Goal: Task Accomplishment & Management: Complete application form

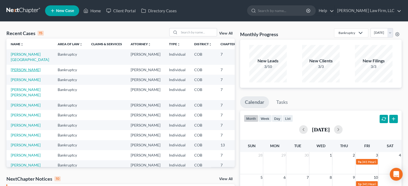
click at [17, 71] on link "[PERSON_NAME]" at bounding box center [26, 70] width 30 height 5
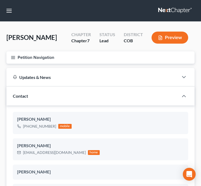
click at [10, 57] on button "Petition Navigation" at bounding box center [100, 57] width 189 height 12
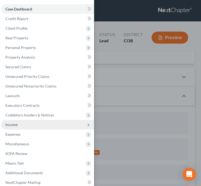
click at [16, 121] on span "Income" at bounding box center [47, 125] width 93 height 10
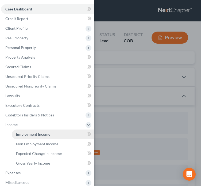
click at [31, 133] on span "Employment Income" at bounding box center [33, 134] width 34 height 5
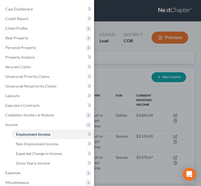
scroll to position [84, 178]
click at [116, 69] on div "Case Dashboard Payments Invoices Payments Payments Credit Report Client Profile" at bounding box center [100, 93] width 201 height 186
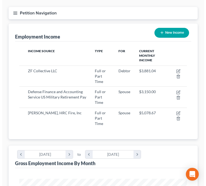
scroll to position [54, 0]
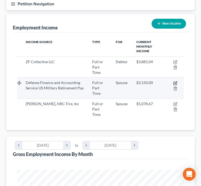
click at [176, 81] on icon "button" at bounding box center [176, 83] width 4 height 4
select select "0"
select select "15"
select select "0"
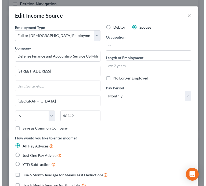
scroll to position [85, 182]
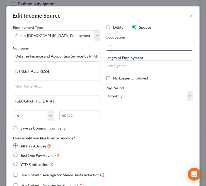
click at [123, 47] on input "text" at bounding box center [149, 45] width 87 height 10
type input "Retired"
click at [160, 128] on div "Debtor Spouse Occupation Retired Length of Employment No Longer Employed Pay Pe…" at bounding box center [149, 80] width 93 height 111
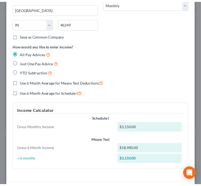
scroll to position [219, 0]
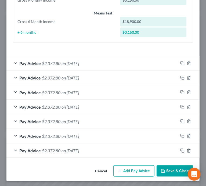
click at [168, 167] on button "Save & Close" at bounding box center [174, 171] width 36 height 11
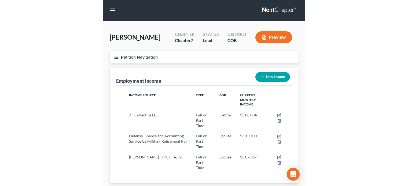
scroll to position [0, 0]
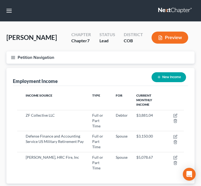
click at [23, 56] on button "Petition Navigation" at bounding box center [100, 57] width 189 height 12
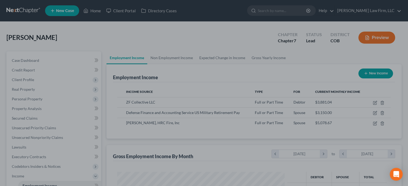
scroll to position [95, 165]
click at [177, 46] on div at bounding box center [204, 93] width 408 height 186
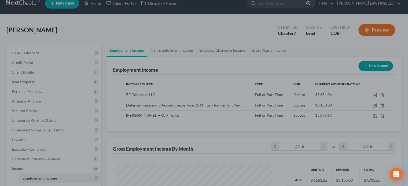
scroll to position [0, 0]
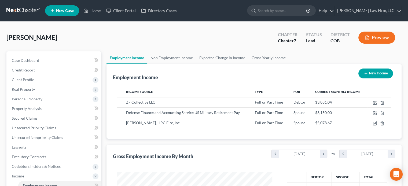
scroll to position [95, 165]
click at [161, 60] on link "Non Employment Income" at bounding box center [171, 57] width 49 height 13
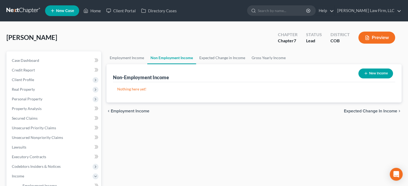
click at [387, 73] on button "New Income" at bounding box center [375, 74] width 35 height 10
select select "0"
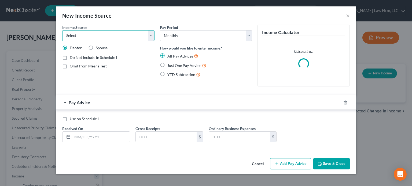
click at [112, 33] on select "Select Unemployment Disability (from employer) Pension Retirement Social Securi…" at bounding box center [108, 35] width 92 height 11
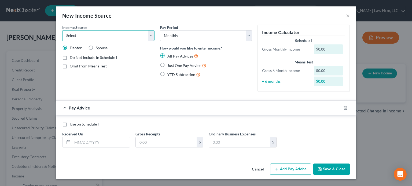
select select "3"
click at [62, 30] on select "Select Unemployment Disability (from employer) Pension Retirement Social Securi…" at bounding box center [108, 35] width 92 height 11
click at [150, 81] on div "Income Source * Select Unemployment Disability (from employer) Pension Retireme…" at bounding box center [108, 61] width 98 height 72
drag, startPoint x: 348, startPoint y: 15, endPoint x: 344, endPoint y: 16, distance: 3.9
click at [346, 15] on button "×" at bounding box center [348, 15] width 4 height 6
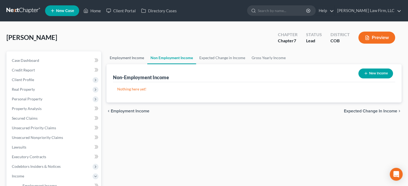
click at [121, 59] on link "Employment Income" at bounding box center [126, 57] width 41 height 13
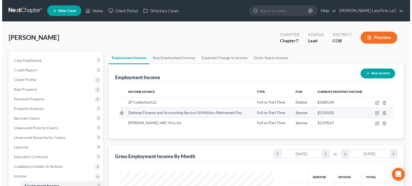
scroll to position [95, 165]
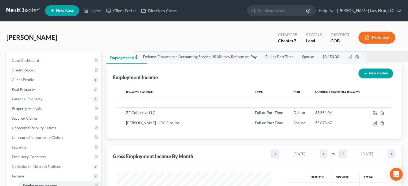
drag, startPoint x: 118, startPoint y: 114, endPoint x: 174, endPoint y: 58, distance: 78.4
click at [174, 97] on tbody "Defense Finance and Accounting Service US Military Retirement Pay Full or Part …" at bounding box center [253, 112] width 273 height 31
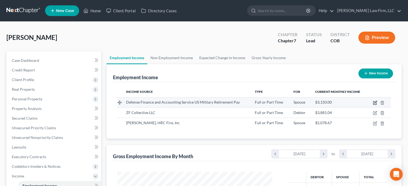
click at [375, 103] on icon "button" at bounding box center [375, 102] width 2 height 2
select select "0"
select select "15"
select select "0"
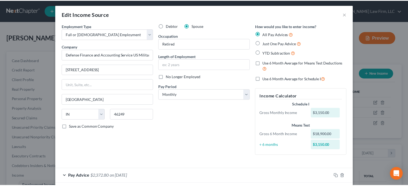
scroll to position [0, 0]
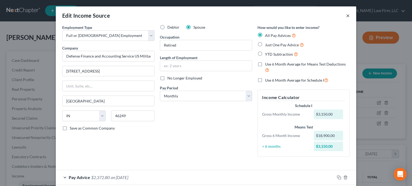
click at [346, 15] on button "×" at bounding box center [348, 15] width 4 height 6
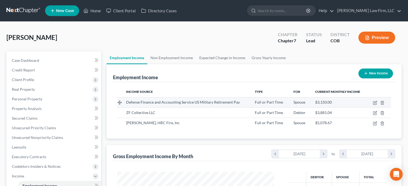
scroll to position [267845, 267774]
click at [382, 102] on polyline "button" at bounding box center [381, 102] width 3 height 0
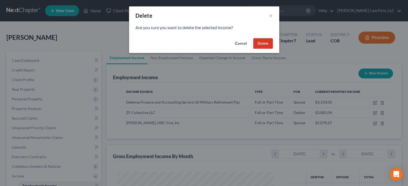
scroll to position [95, 167]
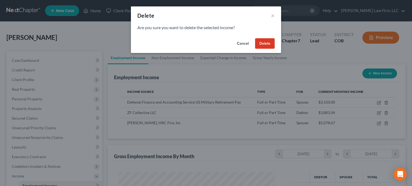
click at [266, 45] on button "Delete" at bounding box center [265, 43] width 20 height 11
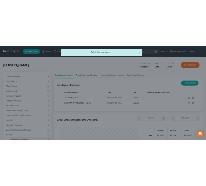
scroll to position [267845, 267774]
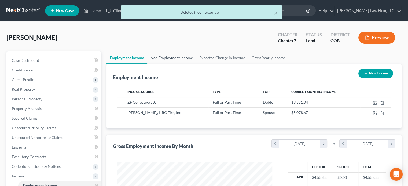
click at [171, 56] on link "Non Employment Income" at bounding box center [171, 57] width 49 height 13
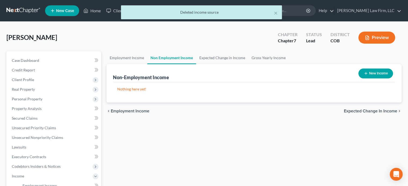
click at [378, 71] on button "New Income" at bounding box center [375, 74] width 35 height 10
select select "0"
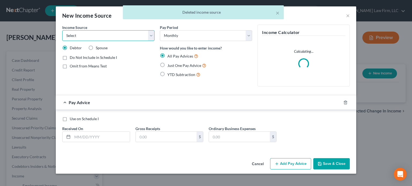
click at [75, 33] on select "Select Unemployment Disability (from employer) Pension Retirement Social Securi…" at bounding box center [108, 35] width 92 height 11
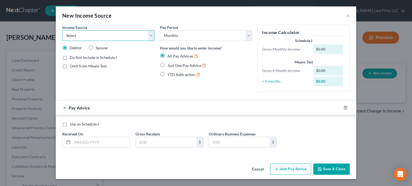
select select "3"
click at [62, 30] on select "Select Unemployment Disability (from employer) Pension Retirement Social Securi…" at bounding box center [108, 35] width 92 height 11
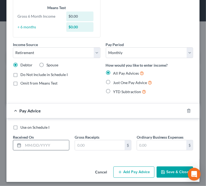
scroll to position [56, 0]
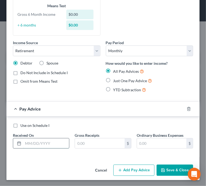
click at [54, 145] on input "text" at bounding box center [46, 144] width 46 height 10
type input "[DATE]"
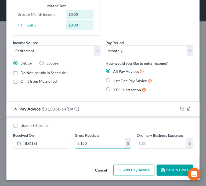
type input "3,150"
click at [140, 140] on input "text" at bounding box center [161, 144] width 49 height 10
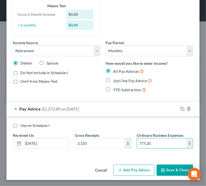
type input "777.20"
click at [147, 123] on div "Use on Schedule I" at bounding box center [103, 125] width 180 height 5
click at [132, 105] on div "Pay Advice $2,372.80 on [DATE]" at bounding box center [91, 109] width 171 height 14
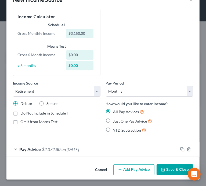
scroll to position [15, 0]
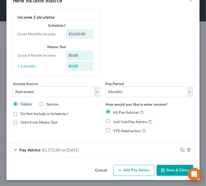
click at [144, 171] on button "Add Pay Advice" at bounding box center [133, 170] width 41 height 11
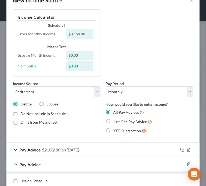
click at [29, 135] on div "Income Source * Select Unemployment Disability (from employer) Pension Retireme…" at bounding box center [56, 109] width 93 height 57
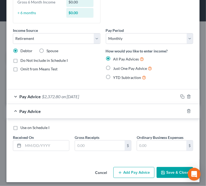
scroll to position [71, 0]
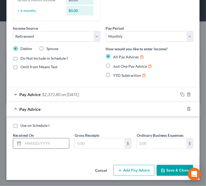
click at [39, 142] on input "text" at bounding box center [46, 144] width 46 height 10
type input "[DATE]"
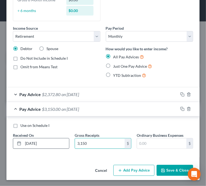
type input "3,150"
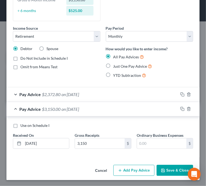
click at [95, 94] on div "Pay Advice $2,372.80 on [DATE]" at bounding box center [91, 94] width 171 height 14
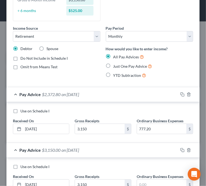
click at [118, 94] on div "Pay Advice $2,372.80 on [DATE]" at bounding box center [91, 94] width 171 height 14
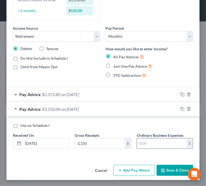
click at [144, 139] on input "text" at bounding box center [161, 144] width 49 height 10
type input "777.20"
click at [119, 127] on div "Use on Schedule I" at bounding box center [103, 125] width 180 height 5
click at [125, 117] on div "Use on Schedule I Received On * [DATE] Gross Receipts 3,150 $ Ordinary Business…" at bounding box center [102, 137] width 193 height 41
click at [133, 110] on div "Pay Advice $2,372.80 on [DATE]" at bounding box center [91, 109] width 171 height 14
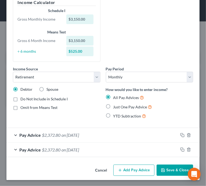
scroll to position [30, 0]
click at [34, 122] on div "Income Source * Select Unemployment Disability (from employer) Pension Retireme…" at bounding box center [56, 94] width 93 height 57
click at [124, 167] on button "Add Pay Advice" at bounding box center [133, 170] width 41 height 11
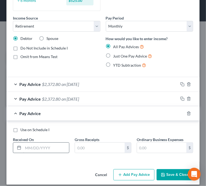
scroll to position [85, 0]
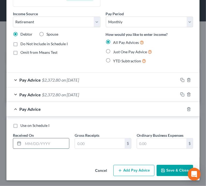
drag, startPoint x: 36, startPoint y: 141, endPoint x: 40, endPoint y: 139, distance: 4.9
click at [38, 141] on input "text" at bounding box center [46, 144] width 46 height 10
type input "-"
type input "[DATE]"
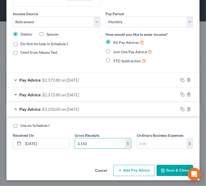
type input "3,150"
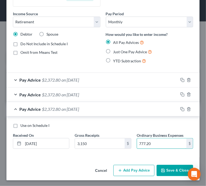
type input "777.20"
click at [82, 120] on div "Use on Schedule I Received On * [DATE] Gross Receipts 3,150 $ Ordinary Business…" at bounding box center [102, 137] width 193 height 41
click at [86, 104] on div "Pay Advice $2,372.80 on [DATE]" at bounding box center [91, 109] width 171 height 14
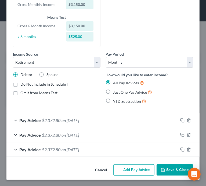
scroll to position [44, 0]
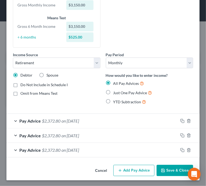
click at [125, 166] on button "Add Pay Advice" at bounding box center [133, 170] width 41 height 11
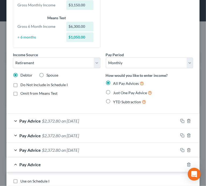
click at [31, 103] on div "Income Source * Select Unemployment Disability (from employer) Pension Retireme…" at bounding box center [56, 80] width 93 height 57
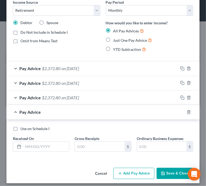
scroll to position [100, 0]
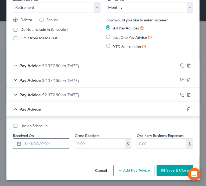
click at [34, 145] on input "text" at bounding box center [46, 144] width 46 height 10
type input "/"
type input "[DATE]"
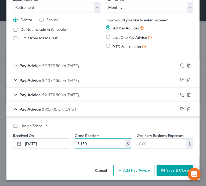
type input "3,150"
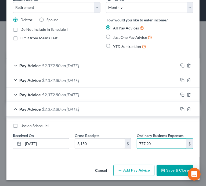
type input "777.20"
click at [100, 112] on div "Pay Advice $2,372.80 on [DATE]" at bounding box center [91, 109] width 171 height 14
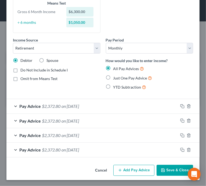
scroll to position [59, 0]
click at [139, 169] on button "Add Pay Advice" at bounding box center [133, 170] width 41 height 11
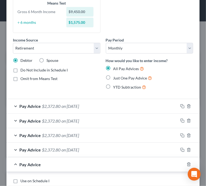
click at [42, 90] on div "Income Source * Select Unemployment Disability (from employer) Pension Retireme…" at bounding box center [56, 65] width 93 height 57
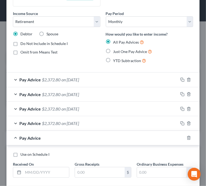
scroll to position [114, 0]
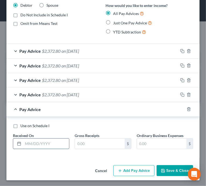
click at [54, 145] on input "text" at bounding box center [46, 144] width 46 height 10
type input "007/23/2025"
type input "3,150"
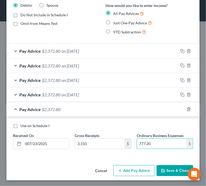
type input "777.20"
click at [65, 167] on div "Cancel Add Pay Advice Save & Close" at bounding box center [102, 172] width 193 height 18
click at [96, 109] on div "Pay Advice $2,372.80" at bounding box center [95, 109] width 178 height 14
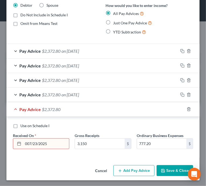
click at [41, 161] on div "Income Source * Select Unemployment Disability (from employer) Pension Retireme…" at bounding box center [102, 37] width 193 height 253
click at [83, 108] on div "Pay Advice $2,372.80" at bounding box center [95, 109] width 178 height 14
drag, startPoint x: 49, startPoint y: 149, endPoint x: 50, endPoint y: 147, distance: 3.0
click at [49, 148] on div "Use on Schedule I Received On * 007/23/2025 Gross Receipts 3,150 $ Ordinary Bus…" at bounding box center [102, 138] width 185 height 30
click at [53, 144] on input "007/23/2025" at bounding box center [46, 144] width 46 height 10
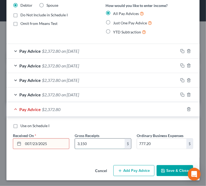
click at [102, 143] on input "3,150" at bounding box center [99, 144] width 49 height 10
click at [84, 108] on div "Pay Advice $2,372.80" at bounding box center [95, 109] width 178 height 14
click at [24, 142] on input "007/23/2025" at bounding box center [46, 144] width 46 height 10
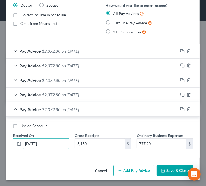
type input "[DATE]"
click at [69, 109] on span "on [DATE]" at bounding box center [69, 109] width 17 height 5
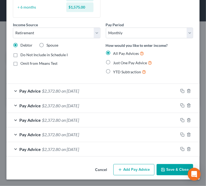
scroll to position [73, 0]
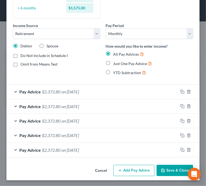
click at [132, 173] on button "Add Pay Advice" at bounding box center [133, 170] width 41 height 11
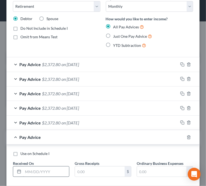
scroll to position [129, 0]
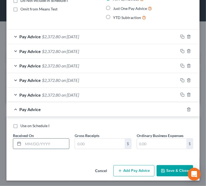
click at [30, 145] on input "text" at bounding box center [46, 144] width 46 height 10
type input "[DATE]"
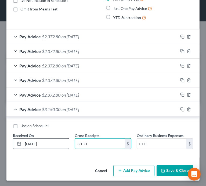
type input "3,150"
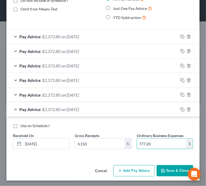
type input "777.20"
click at [89, 124] on div "Use on Schedule I" at bounding box center [103, 125] width 180 height 5
click at [101, 112] on div "Pay Advice $2,372.80 on [DATE]" at bounding box center [91, 109] width 171 height 14
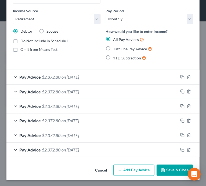
scroll to position [88, 0]
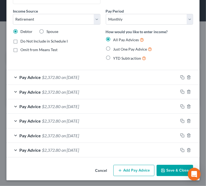
click at [130, 167] on button "Add Pay Advice" at bounding box center [133, 170] width 41 height 11
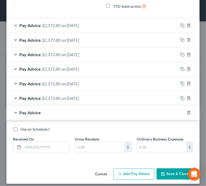
scroll to position [143, 0]
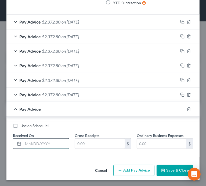
click at [36, 143] on input "text" at bounding box center [46, 144] width 46 height 10
type input "[DATE]"
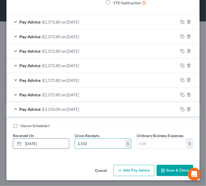
type input "3,150"
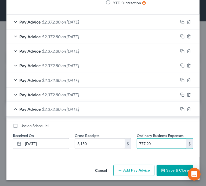
type input "777.20"
click at [70, 122] on div "Use on Schedule I Received On * [DATE] Gross Receipts 3,150 $ Ordinary Business…" at bounding box center [102, 137] width 193 height 41
click at [74, 110] on span "on [DATE]" at bounding box center [69, 109] width 17 height 5
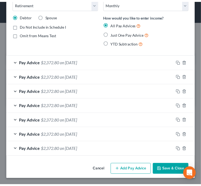
scroll to position [102, 0]
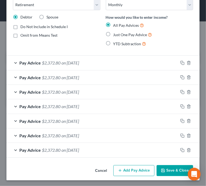
click at [180, 171] on button "Save & Close" at bounding box center [174, 170] width 36 height 11
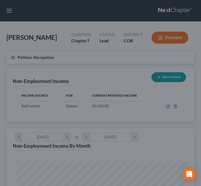
scroll to position [84, 178]
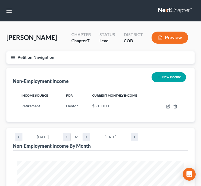
click at [15, 53] on button "Petition Navigation" at bounding box center [100, 57] width 189 height 12
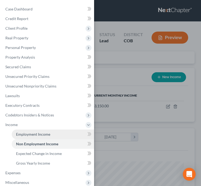
click at [32, 133] on span "Employment Income" at bounding box center [33, 134] width 34 height 5
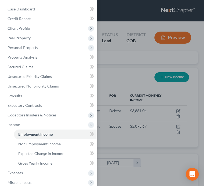
scroll to position [84, 178]
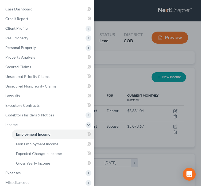
click at [122, 80] on div "Case Dashboard Payments Invoices Payments Payments Credit Report Client Profile" at bounding box center [100, 93] width 201 height 186
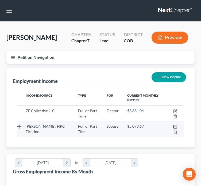
click at [176, 125] on icon "button" at bounding box center [176, 127] width 4 height 4
select select "0"
select select "4"
select select "2"
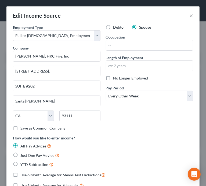
scroll to position [85, 182]
click at [118, 47] on input "text" at bounding box center [149, 45] width 87 height 10
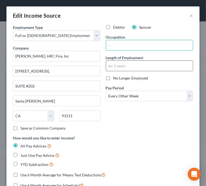
click at [114, 66] on input "text" at bounding box center [149, 66] width 87 height 10
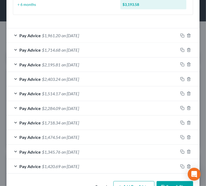
scroll to position [274, 0]
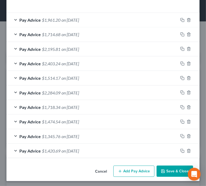
click at [95, 148] on div "Pay Advice $1,420.69 on [DATE]" at bounding box center [91, 151] width 171 height 14
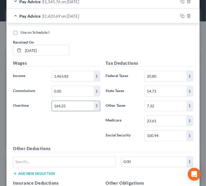
scroll to position [408, 0]
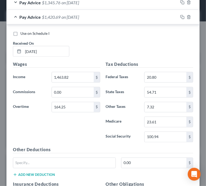
click at [64, 15] on span "on [DATE]" at bounding box center [69, 16] width 17 height 5
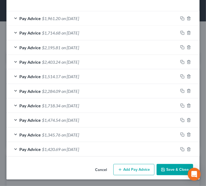
scroll to position [274, 0]
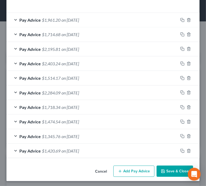
click at [98, 139] on div "Pay Advice $1,345.76 on [DATE]" at bounding box center [91, 136] width 171 height 14
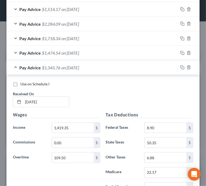
scroll to position [381, 0]
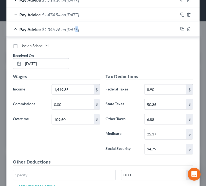
click at [78, 27] on span "on [DATE]" at bounding box center [69, 29] width 17 height 5
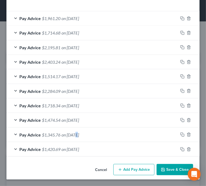
scroll to position [274, 0]
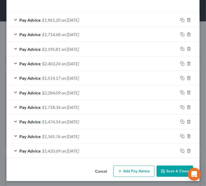
click at [98, 125] on div "Pay Advice $1,474.54 on [DATE]" at bounding box center [91, 122] width 171 height 14
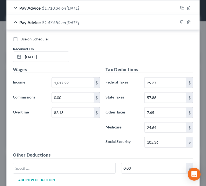
scroll to position [381, 0]
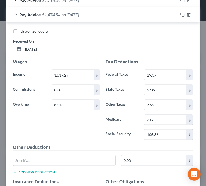
click at [79, 14] on span "on [DATE]" at bounding box center [69, 14] width 17 height 5
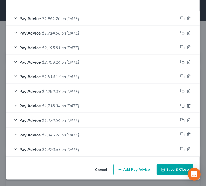
scroll to position [274, 0]
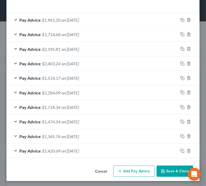
click at [25, 169] on div "Cancel Add Pay Advice Save & Close" at bounding box center [102, 173] width 193 height 18
click at [79, 108] on span "on [DATE]" at bounding box center [69, 107] width 17 height 5
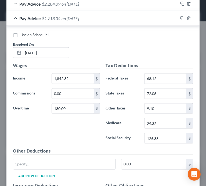
scroll to position [354, 0]
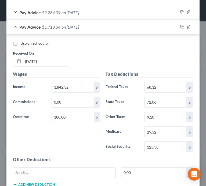
click at [103, 34] on div "Use on Schedule I Received On * [DATE] Wages Income * 1,842.32 $ Commissions 0.…" at bounding box center [102, 171] width 193 height 274
click at [111, 28] on div "Pay Advice $1,718.34 on [DATE]" at bounding box center [91, 27] width 171 height 14
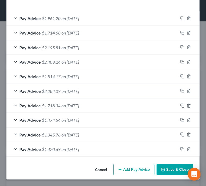
scroll to position [274, 0]
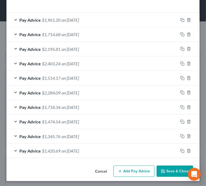
click at [104, 89] on div "Pay Advice $2,284.09 on [DATE]" at bounding box center [91, 93] width 171 height 14
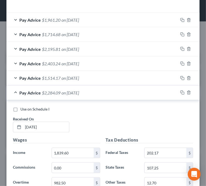
scroll to position [354, 0]
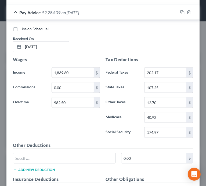
click at [82, 17] on div "Pay Advice $2,284.09 on [DATE]" at bounding box center [91, 12] width 171 height 14
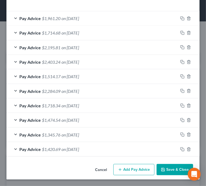
scroll to position [274, 0]
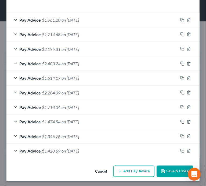
click at [84, 81] on div "Pay Advice $1,514.17 on [DATE]" at bounding box center [91, 78] width 171 height 14
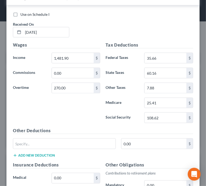
scroll to position [327, 0]
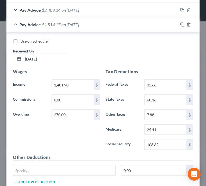
click at [54, 25] on span "$1,514.17" at bounding box center [51, 24] width 18 height 5
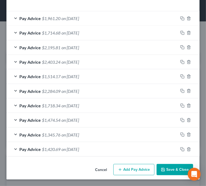
scroll to position [274, 0]
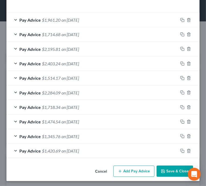
click at [79, 64] on span "on [DATE]" at bounding box center [69, 63] width 17 height 5
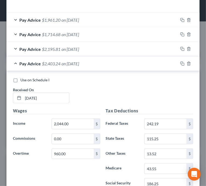
scroll to position [327, 0]
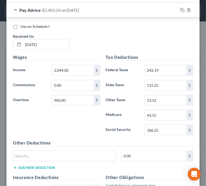
click at [57, 13] on div "Pay Advice $2,403.24 on [DATE]" at bounding box center [91, 10] width 171 height 14
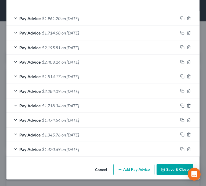
scroll to position [274, 0]
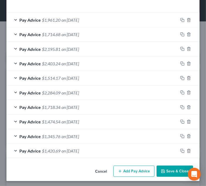
click at [107, 49] on div "Pay Advice $2,195.81 on [DATE]" at bounding box center [91, 49] width 171 height 14
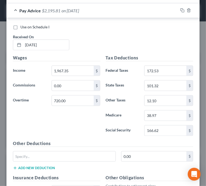
scroll to position [300, 0]
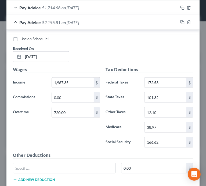
click at [92, 21] on div "Pay Advice $2,195.81 on [DATE]" at bounding box center [91, 22] width 171 height 14
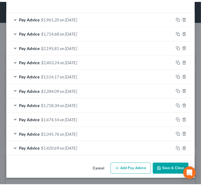
scroll to position [274, 0]
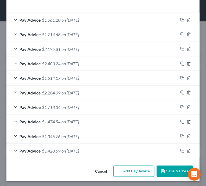
click at [86, 30] on div "Pay Advice $1,714.68 on [DATE]" at bounding box center [91, 34] width 171 height 14
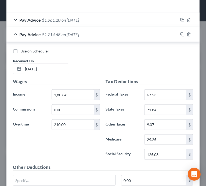
click at [79, 33] on span "on [DATE]" at bounding box center [69, 34] width 17 height 5
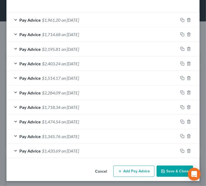
click at [160, 167] on button "Save & Close" at bounding box center [174, 171] width 36 height 11
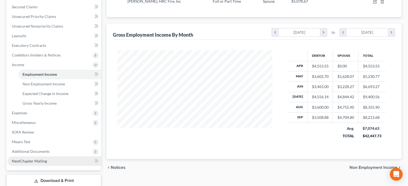
scroll to position [146, 0]
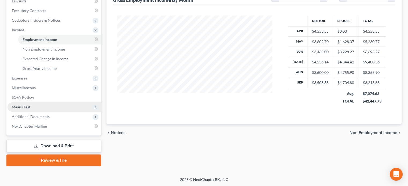
click at [40, 106] on span "Means Test" at bounding box center [55, 107] width 94 height 10
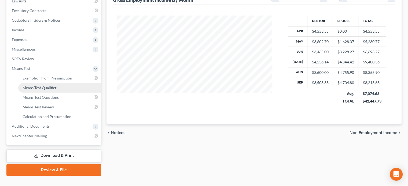
click at [55, 86] on span "Means Test Qualifier" at bounding box center [40, 87] width 34 height 5
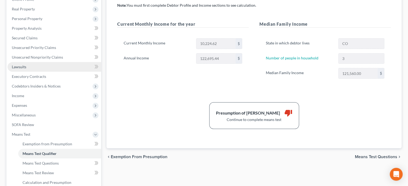
scroll to position [54, 0]
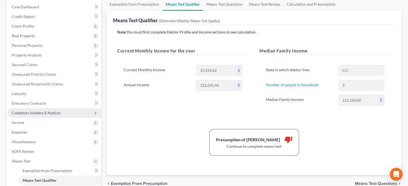
click at [41, 117] on span "Codebtors Insiders & Notices" at bounding box center [55, 113] width 94 height 10
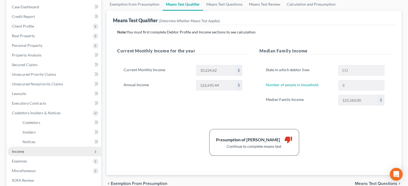
click at [27, 154] on span "Income" at bounding box center [55, 152] width 94 height 10
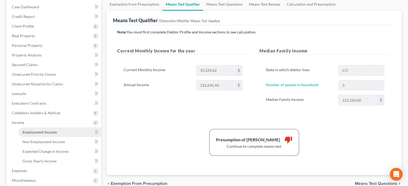
click at [48, 133] on span "Employment Income" at bounding box center [40, 132] width 34 height 5
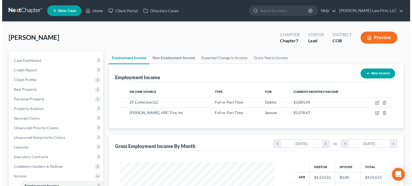
scroll to position [95, 165]
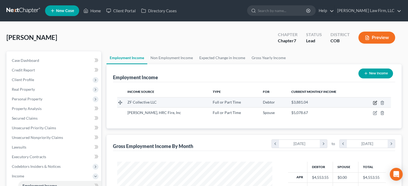
click at [375, 103] on icon "button" at bounding box center [375, 102] width 2 height 2
select select "0"
select select "45"
select select "3"
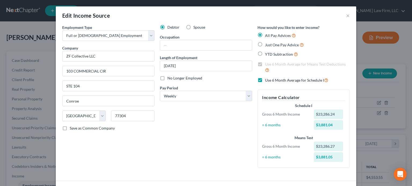
scroll to position [27, 0]
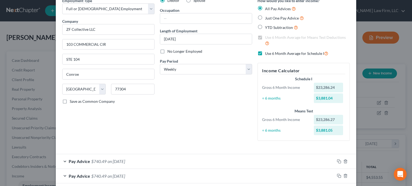
click at [397, 78] on div "Edit Income Source × Employment Type * Select Full or [DEMOGRAPHIC_DATA] Employ…" at bounding box center [206, 93] width 412 height 186
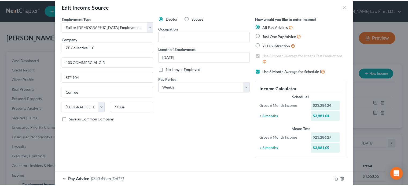
scroll to position [0, 0]
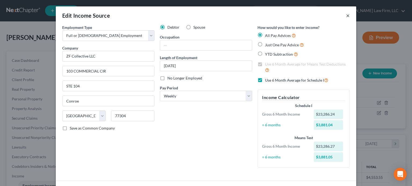
click at [346, 14] on button "×" at bounding box center [348, 15] width 4 height 6
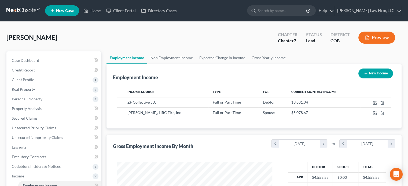
scroll to position [267845, 267774]
